Goal: Navigation & Orientation: Find specific page/section

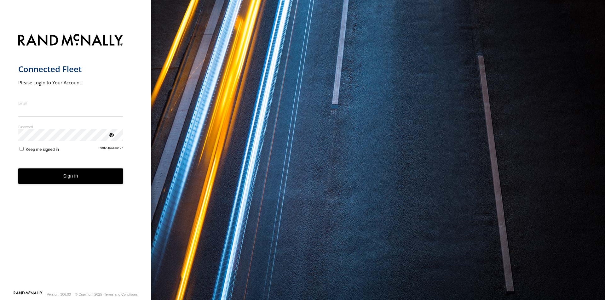
click at [3, 52] on div "Connected Fleet Please Login to Your Account Email Enter a valid login email ad…" at bounding box center [75, 150] width 151 height 300
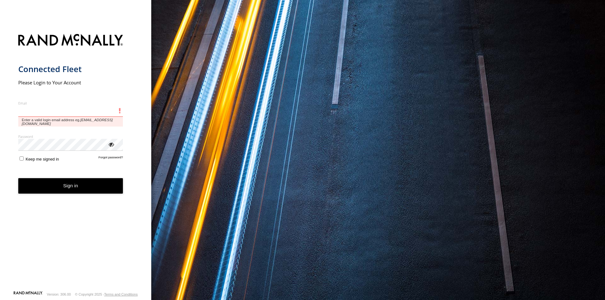
click at [42, 115] on input "Email" at bounding box center [70, 111] width 105 height 11
type input "**********"
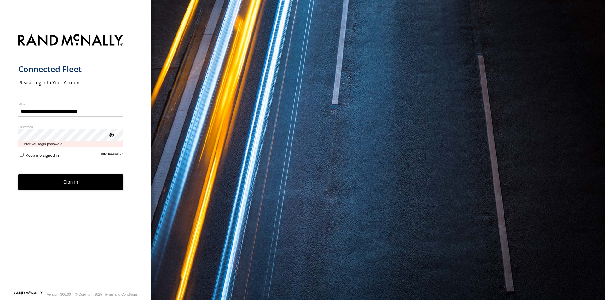
click at [18, 175] on button "Sign in" at bounding box center [70, 182] width 105 height 15
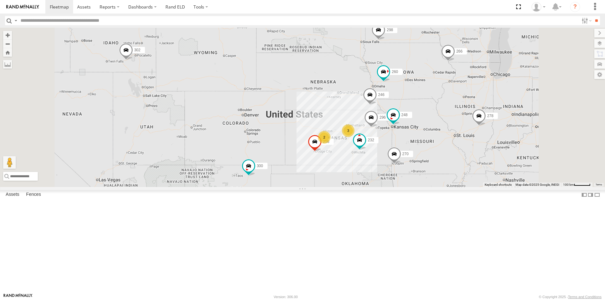
scroll to position [95, 0]
click at [183, 8] on link "Rand ELD" at bounding box center [175, 7] width 28 height 14
